Goal: Transaction & Acquisition: Obtain resource

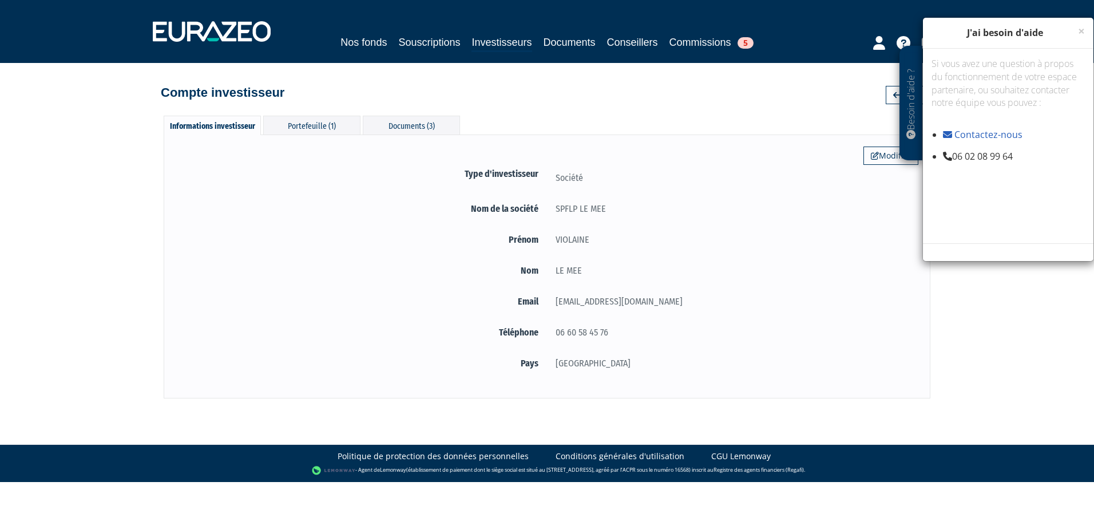
click at [695, 142] on div "Modifier Type d'investisseur Société Nom de la société SPFLP LE MEE Prénom" at bounding box center [547, 266] width 767 height 264
click at [399, 127] on div "Documents (3)" at bounding box center [411, 125] width 97 height 19
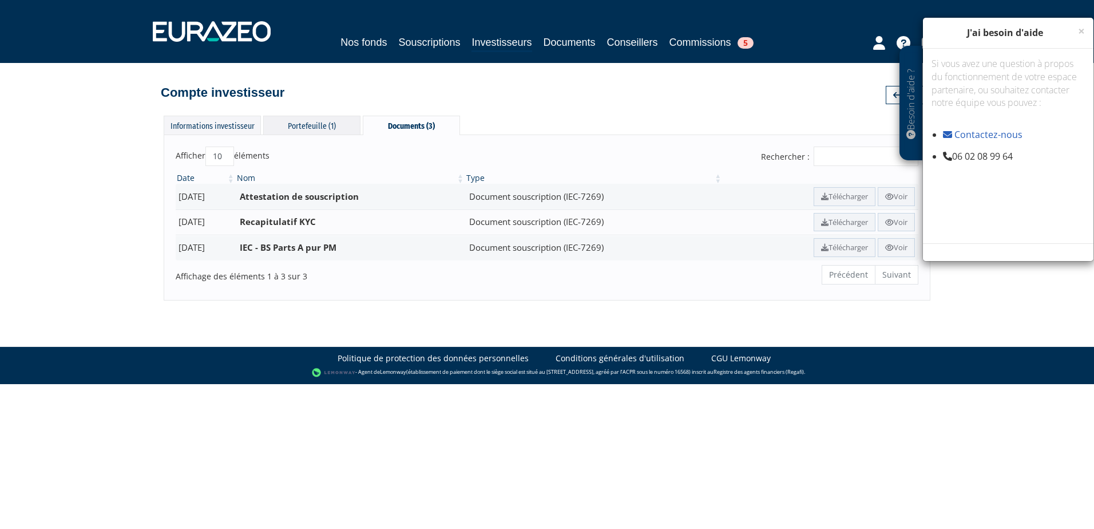
click at [316, 130] on div "Portefeuille (1)" at bounding box center [311, 125] width 97 height 19
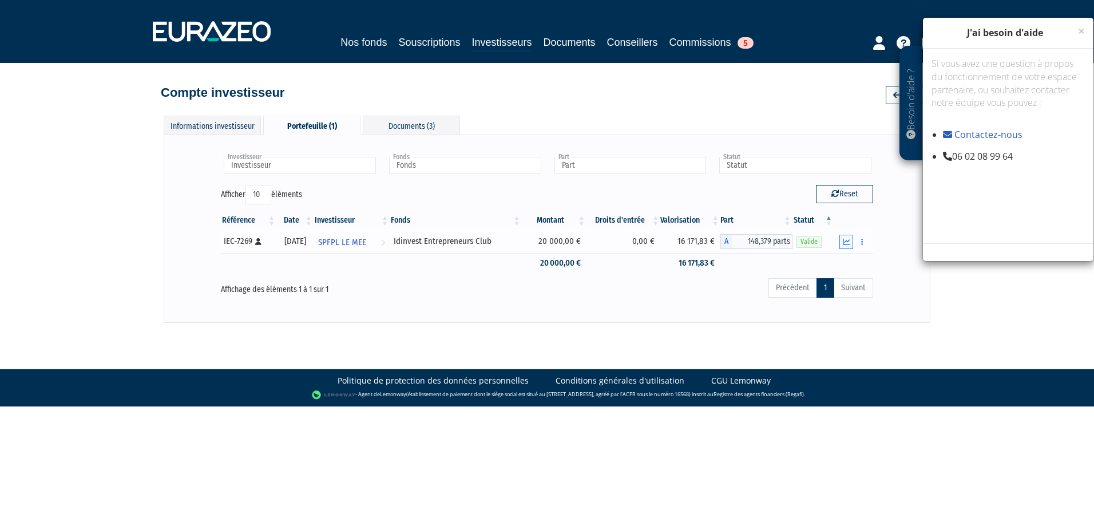
click at [845, 248] on button "button" at bounding box center [846, 242] width 14 height 14
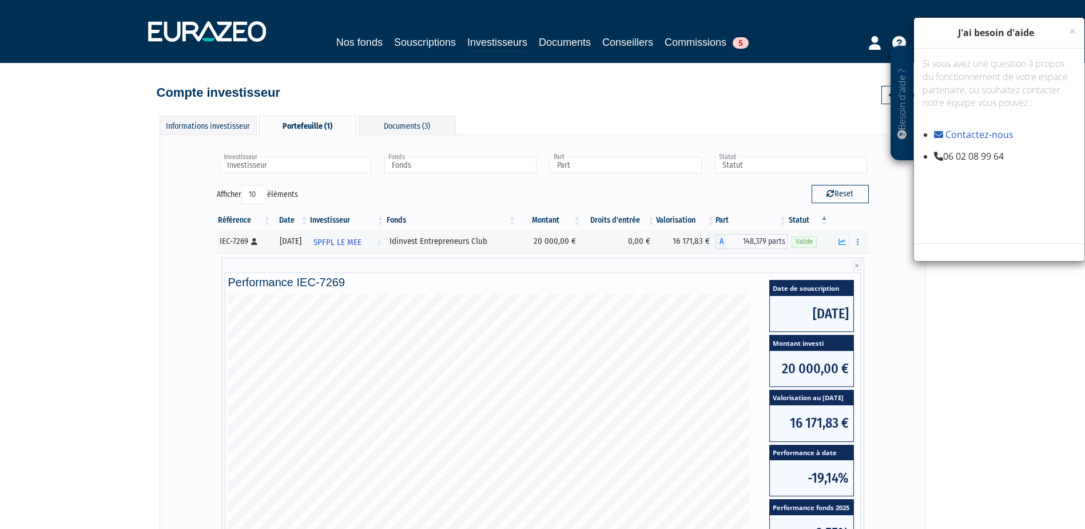
scroll to position [233, 0]
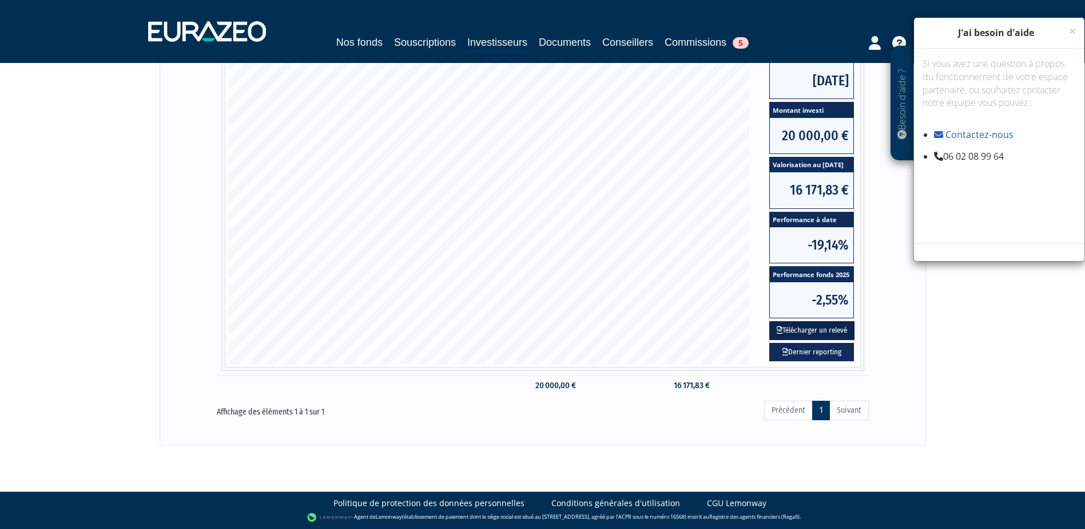
click at [810, 330] on button "Télécharger un relevé" at bounding box center [812, 330] width 85 height 19
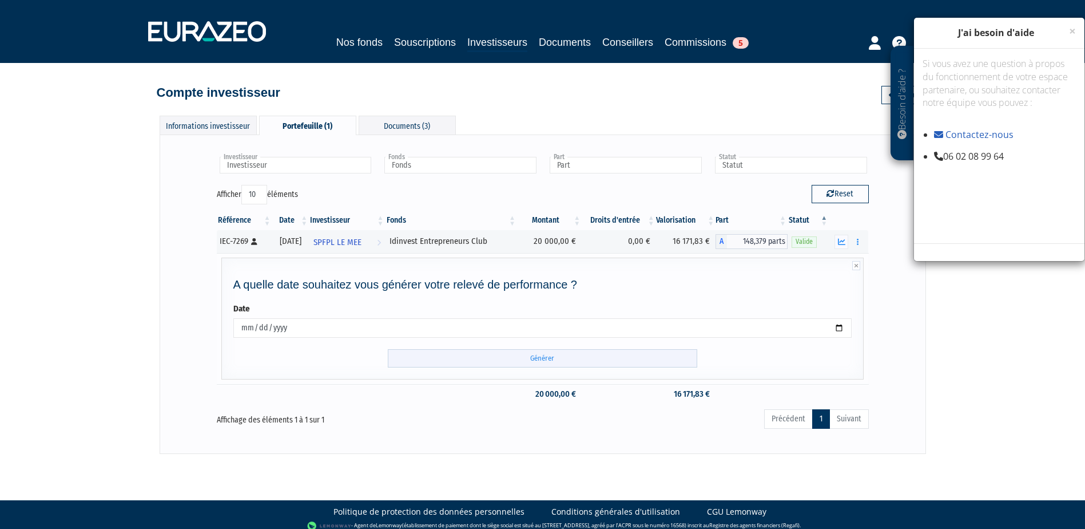
click at [654, 354] on input "Générer" at bounding box center [543, 358] width 310 height 19
click at [550, 358] on input "Générer" at bounding box center [543, 358] width 310 height 19
click at [1016, 400] on div "Besoin d'aide ? × J'ai besoin d'aide Si vous avez une question à propos du fonc…" at bounding box center [1000, 246] width 172 height 458
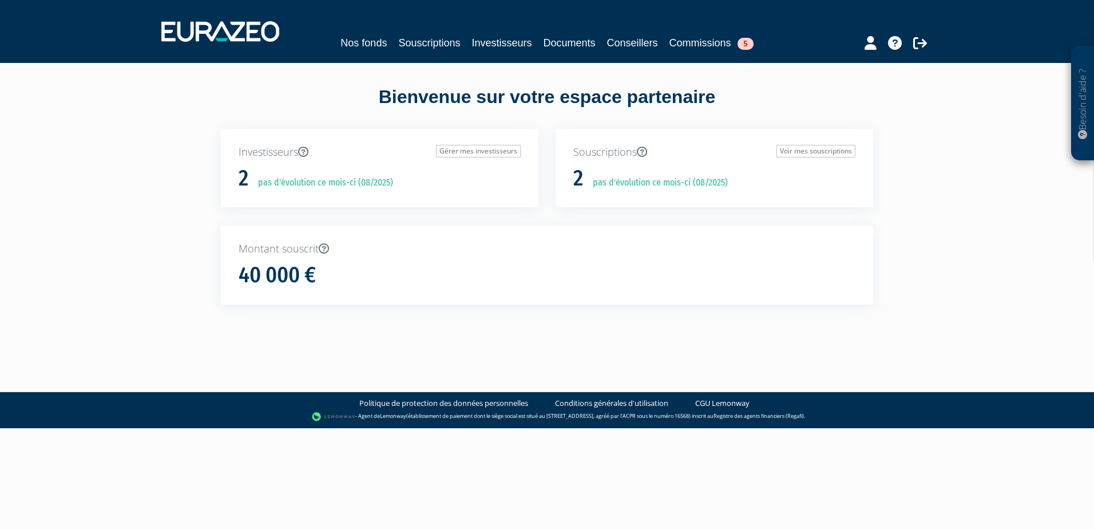
click at [256, 154] on p "Investisseurs Gérer mes investisseurs" at bounding box center [380, 152] width 282 height 15
click at [480, 150] on link "Gérer mes investisseurs" at bounding box center [478, 151] width 85 height 13
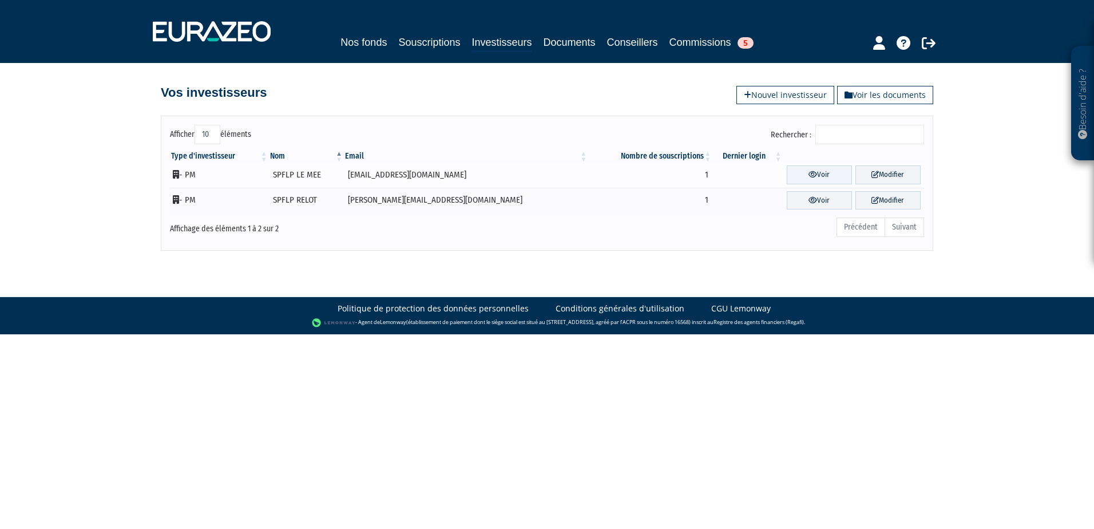
click at [787, 181] on link "Voir" at bounding box center [819, 174] width 65 height 19
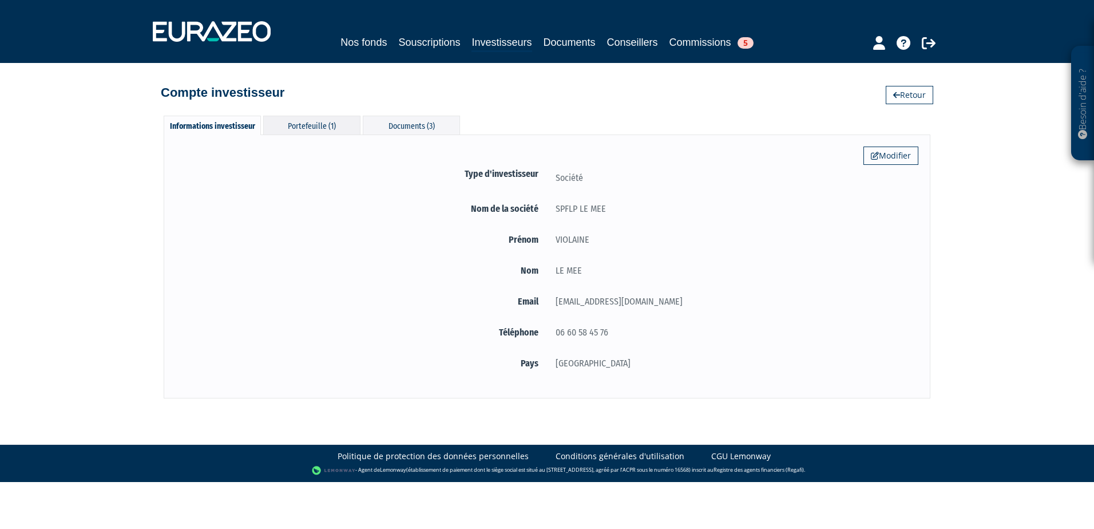
click at [330, 130] on div "Portefeuille (1)" at bounding box center [311, 125] width 97 height 19
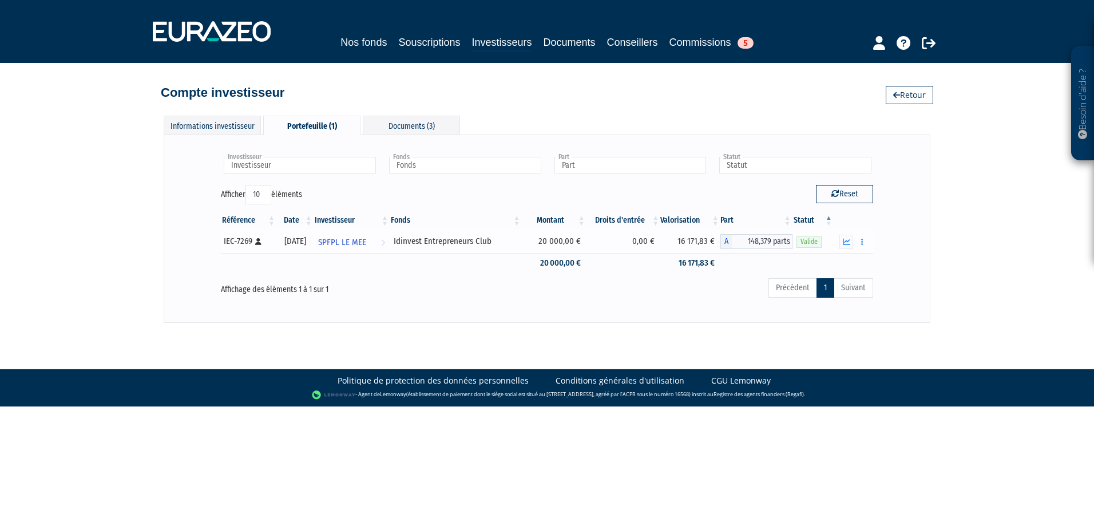
drag, startPoint x: 253, startPoint y: 239, endPoint x: 226, endPoint y: 240, distance: 27.5
click at [226, 240] on div "IEC-7269 [Français] Personne physique" at bounding box center [248, 241] width 49 height 12
drag, startPoint x: 223, startPoint y: 239, endPoint x: 250, endPoint y: 239, distance: 27.5
click at [250, 239] on td "IEC-7269 [Français] Personne physique" at bounding box center [249, 241] width 56 height 23
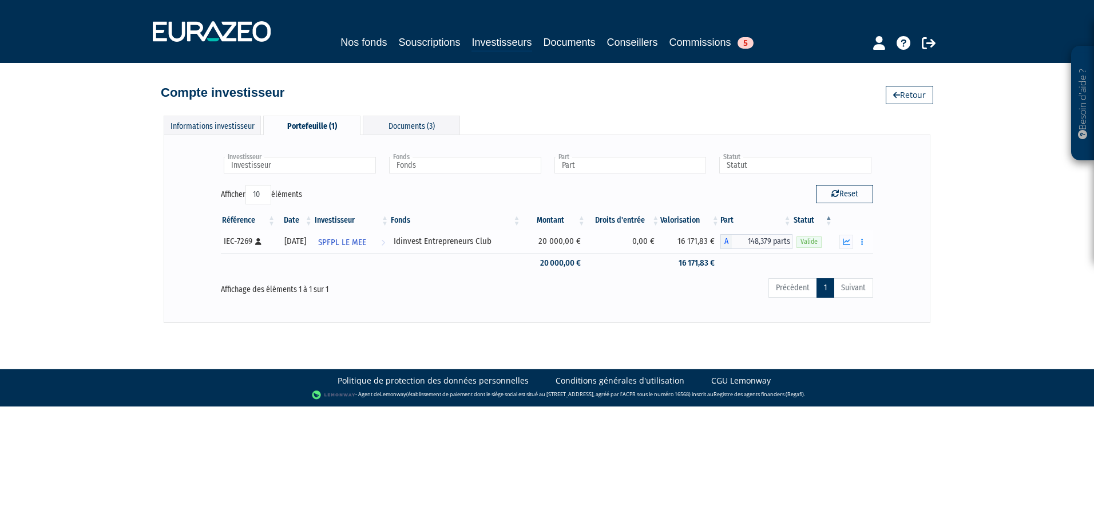
copy div "IEC-7269"
